Goal: Find specific page/section: Find specific page/section

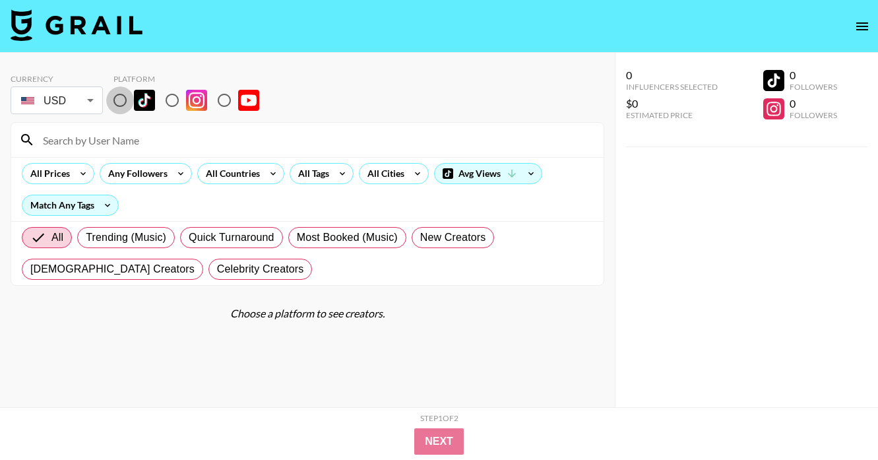
click at [120, 104] on input "radio" at bounding box center [120, 100] width 28 height 28
radio input "true"
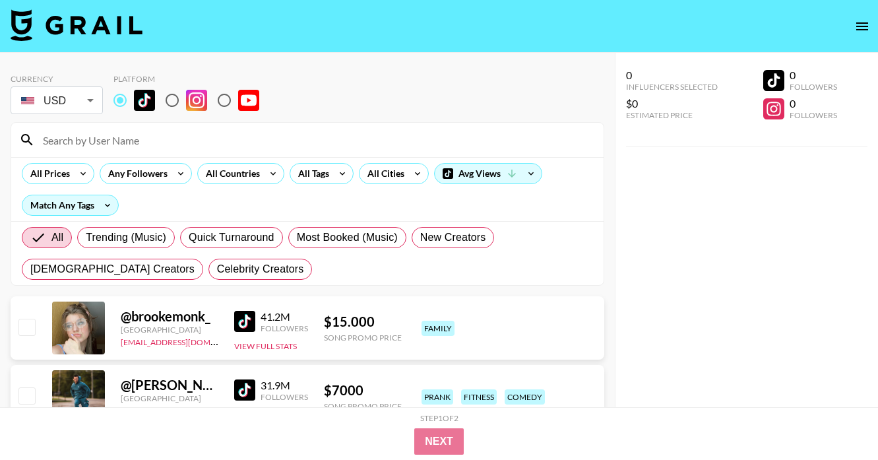
click at [128, 140] on input at bounding box center [315, 139] width 560 height 21
paste input "imanchraibiii"
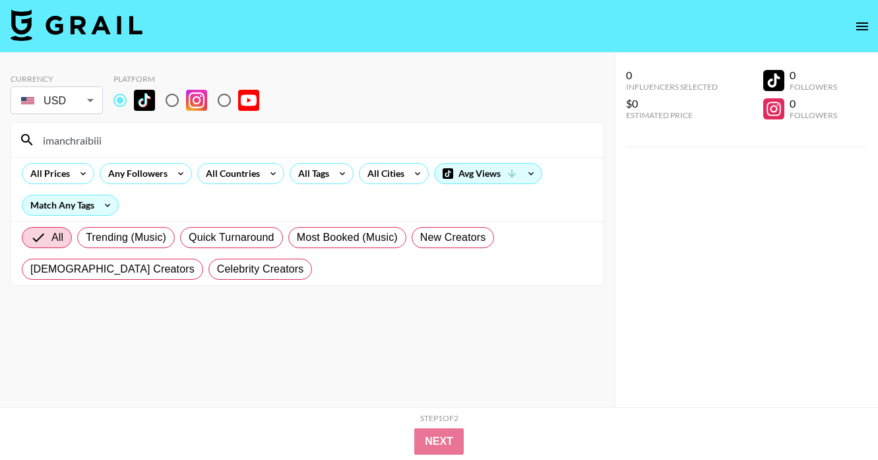
click at [86, 138] on input "imanchraibiii" at bounding box center [315, 139] width 560 height 21
paste input "edwinmendozza"
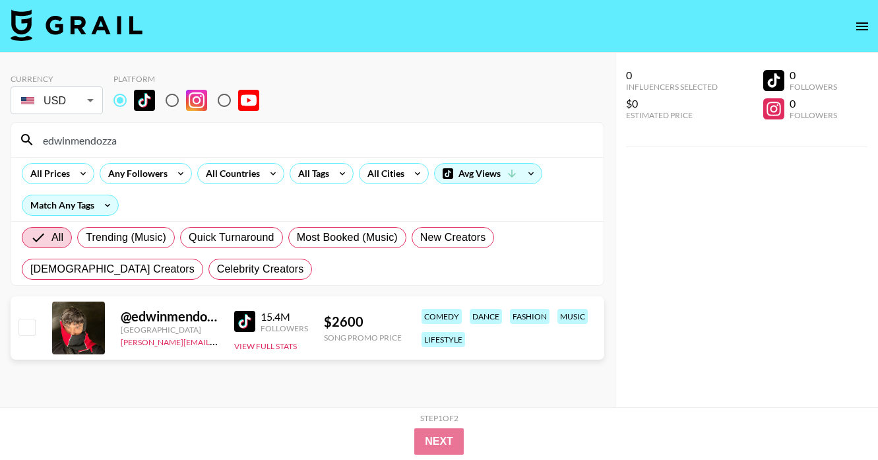
click at [68, 146] on input "edwinmendozza" at bounding box center [315, 139] width 560 height 21
paste input "nayoon"
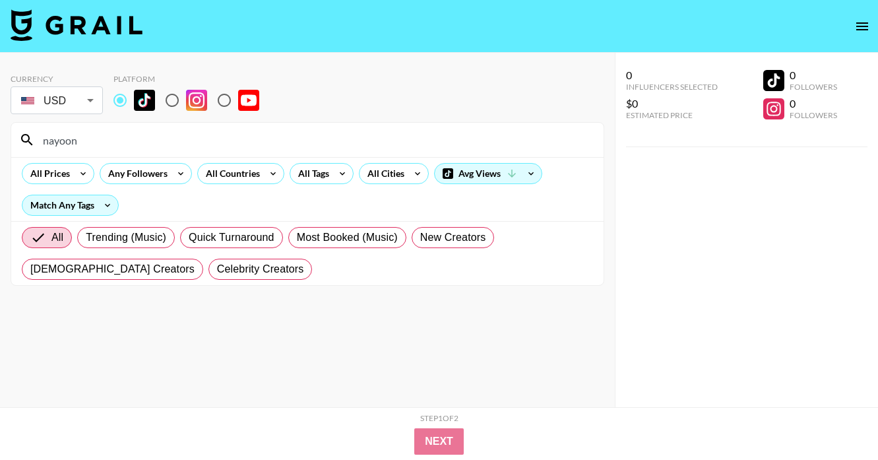
click at [59, 142] on input "nayoon" at bounding box center [315, 139] width 560 height 21
paste input "larobenz"
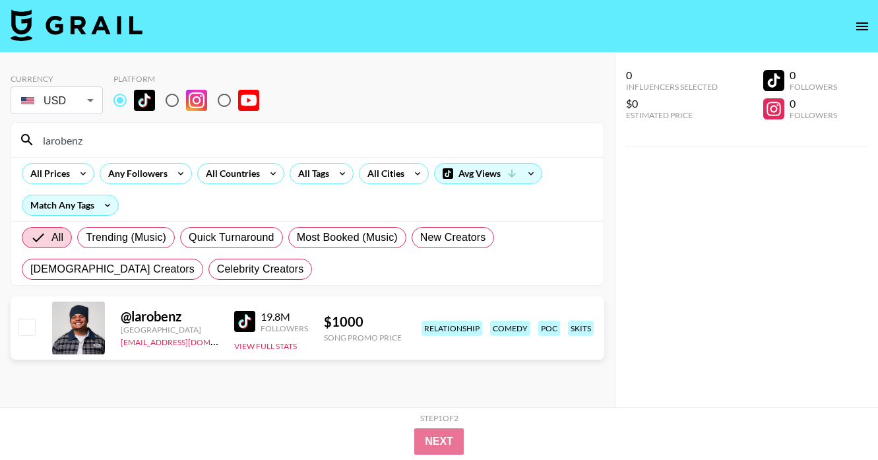
click at [56, 141] on input "larobenz" at bounding box center [315, 139] width 560 height 21
paste input "samrosauvage"
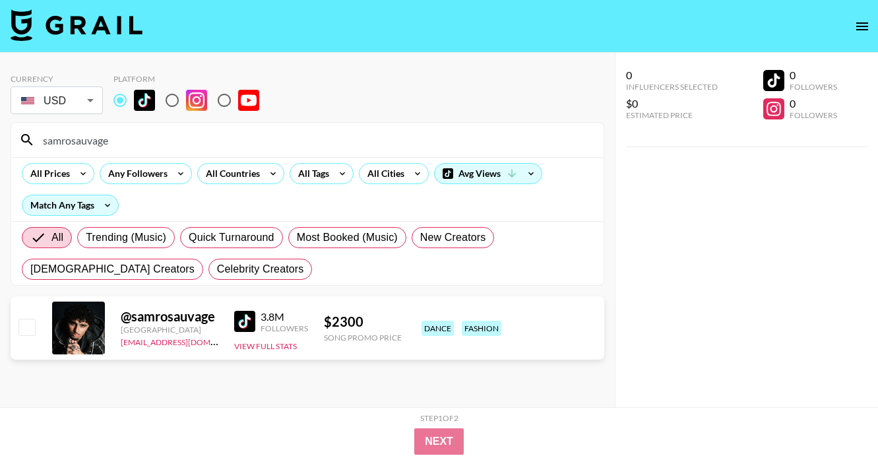
click at [84, 138] on input "samrosauvage" at bounding box center [315, 139] width 560 height 21
paste input "__consxx__"
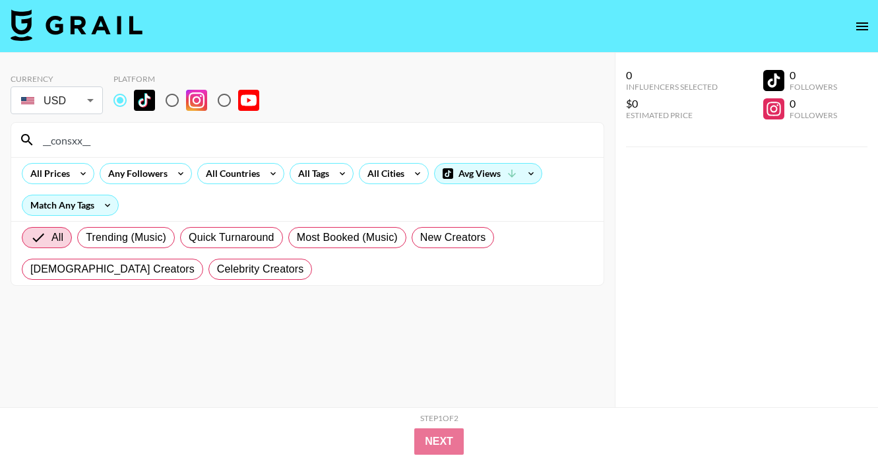
click at [72, 146] on input "__consxx__" at bounding box center [315, 139] width 560 height 21
paste input "mariariibera"
click at [73, 135] on input "mariariibera" at bounding box center [315, 139] width 560 height 21
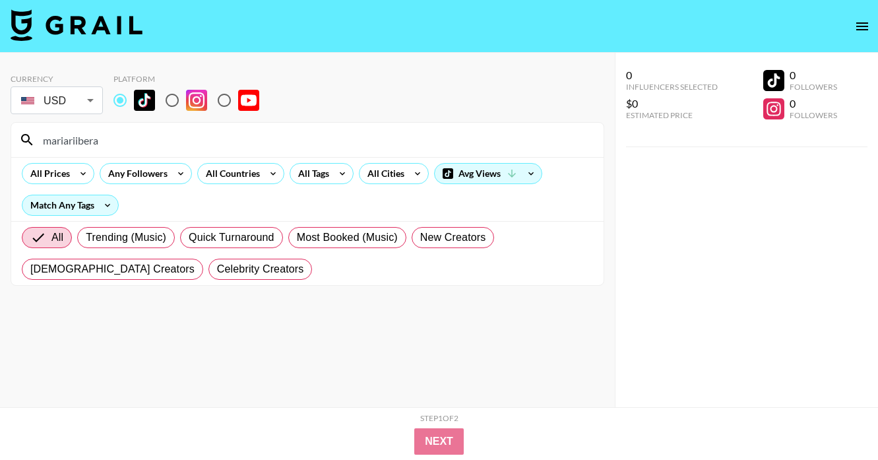
paste input "tifannylm"
click at [59, 146] on input "tifannylm" at bounding box center [315, 139] width 560 height 21
paste input "soyannianaya"
click at [87, 140] on input "soyannianaya" at bounding box center [315, 139] width 560 height 21
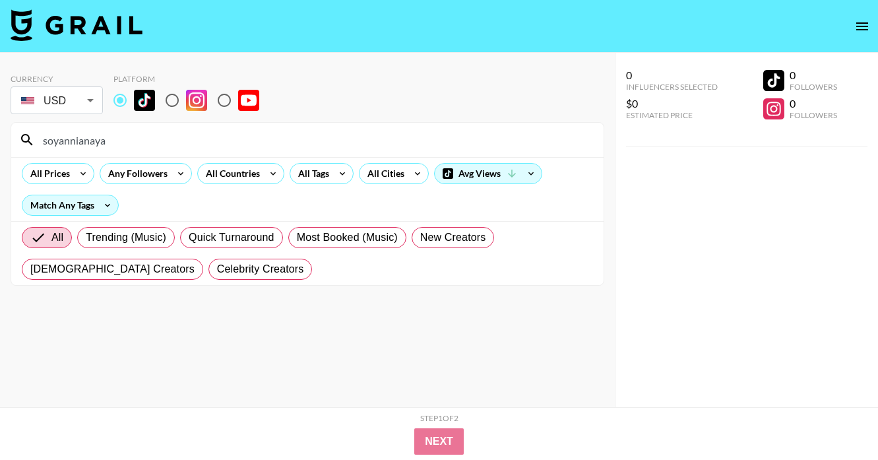
click at [87, 140] on input "soyannianaya" at bounding box center [315, 139] width 560 height 21
paste input "alebardo19"
type input "alebardo19"
